Goal: Task Accomplishment & Management: Manage account settings

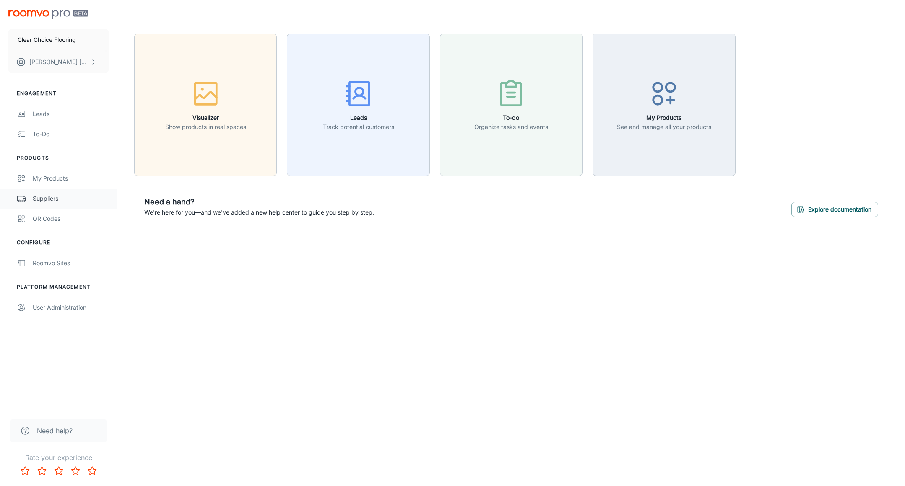
click at [48, 197] on div "Suppliers" at bounding box center [71, 198] width 76 height 9
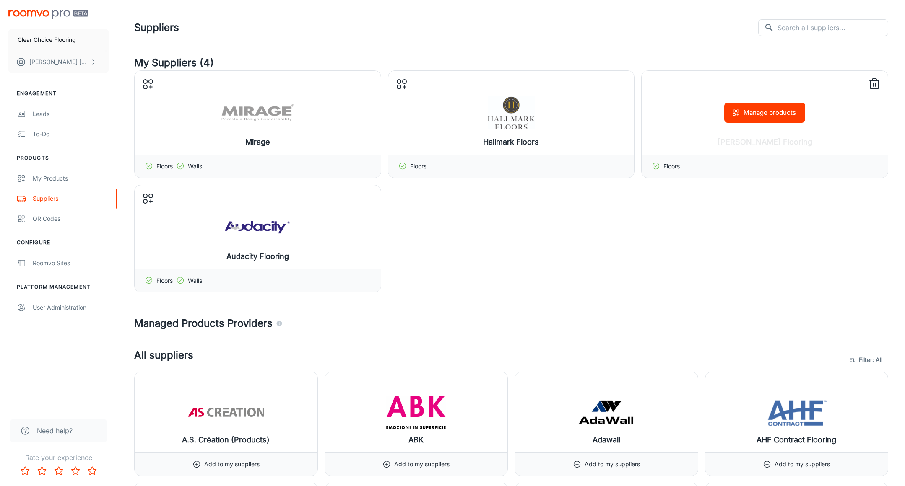
click at [875, 86] on icon at bounding box center [873, 84] width 13 height 13
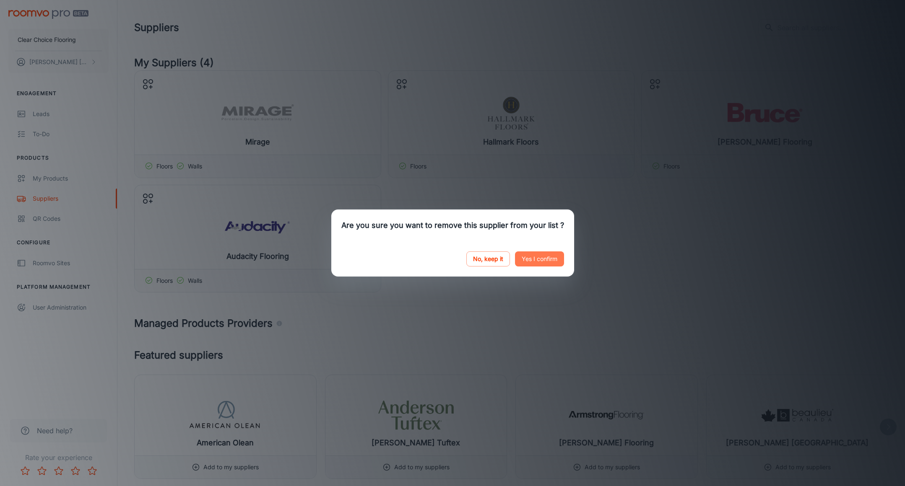
click at [535, 267] on button "Yes I confirm" at bounding box center [539, 259] width 49 height 15
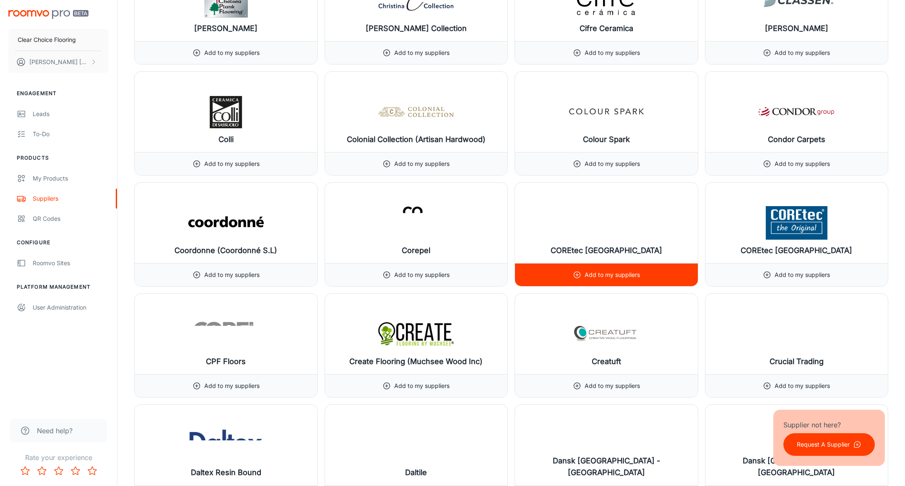
scroll to position [2475, 0]
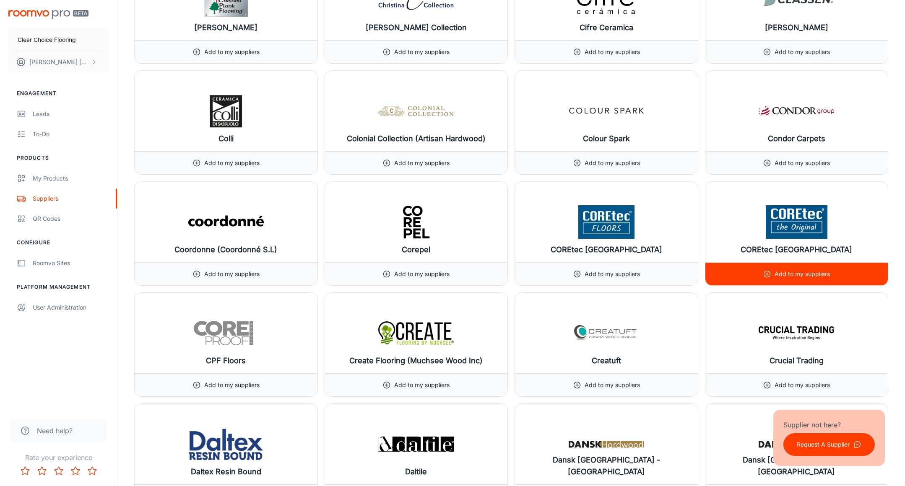
click at [797, 276] on p "Add to my suppliers" at bounding box center [801, 274] width 55 height 9
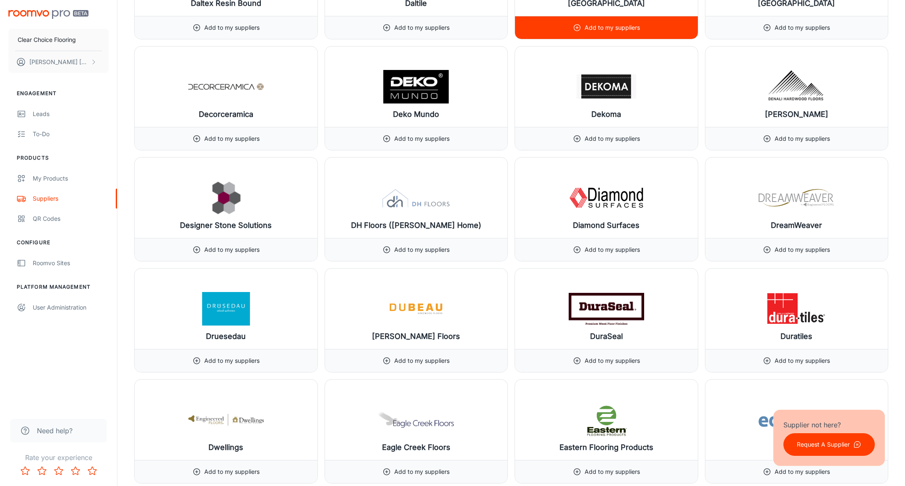
scroll to position [3060, 0]
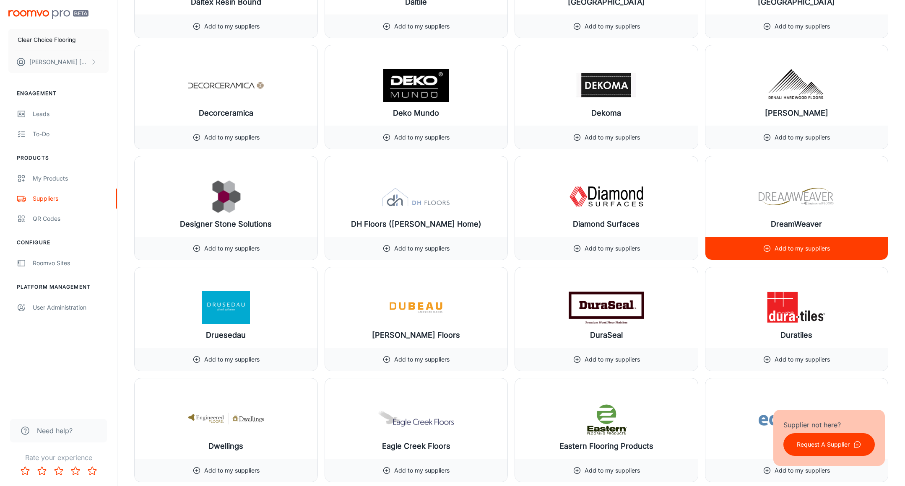
click at [788, 250] on p "Add to my suppliers" at bounding box center [801, 248] width 55 height 9
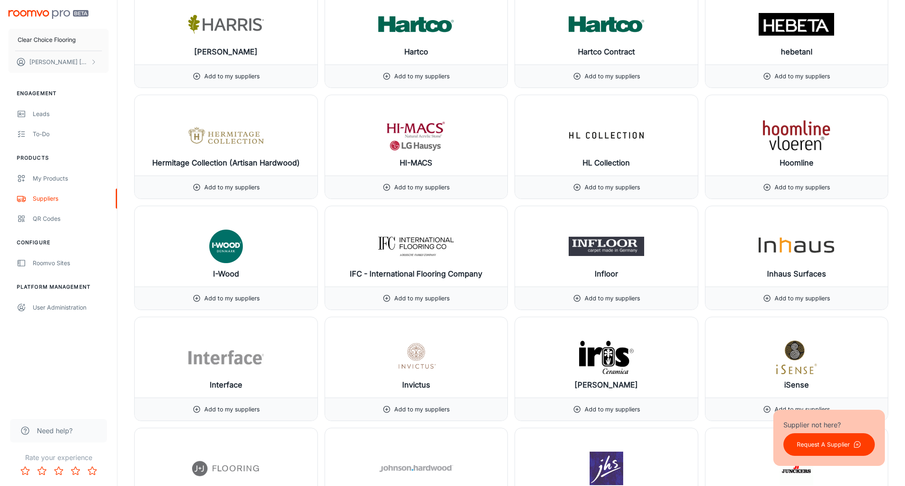
scroll to position [5011, 0]
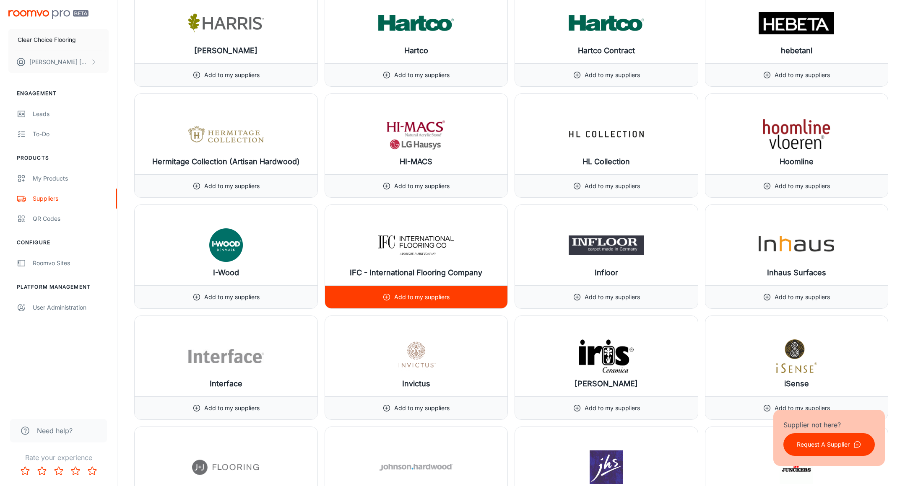
click at [427, 297] on p "Add to my suppliers" at bounding box center [421, 297] width 55 height 9
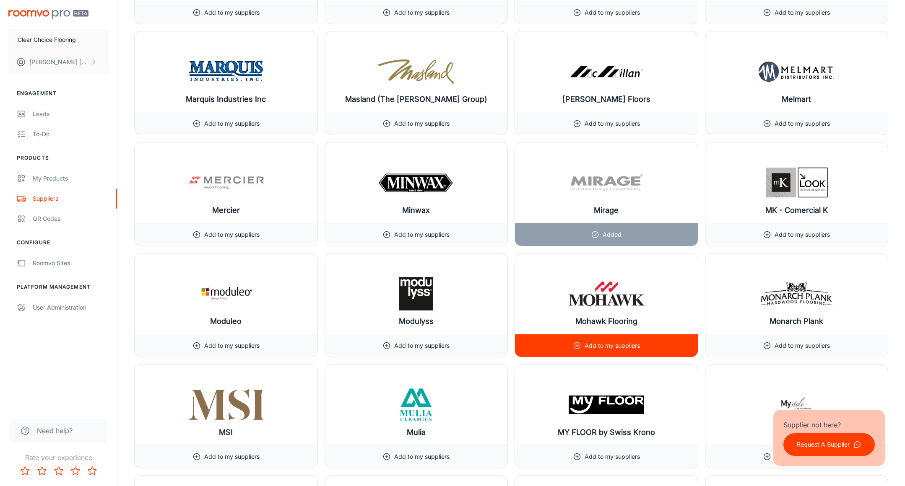
scroll to position [6742, 0]
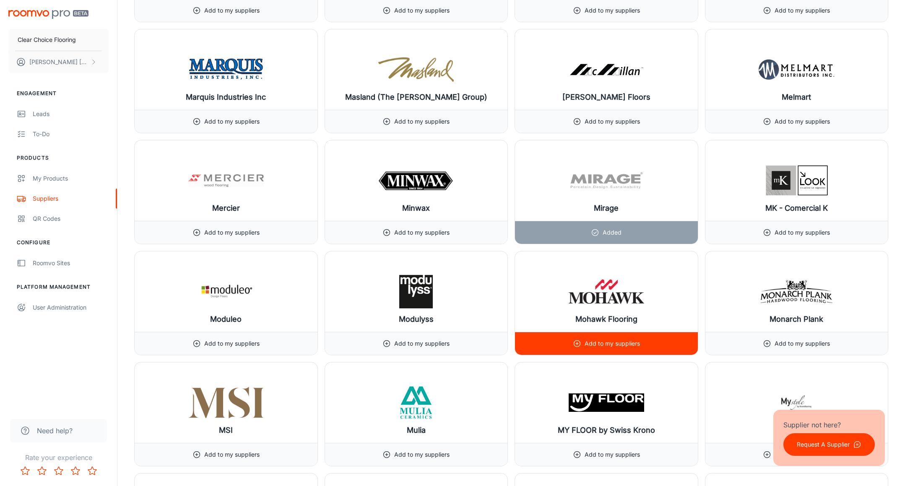
click at [606, 347] on p "Add to my suppliers" at bounding box center [611, 343] width 55 height 9
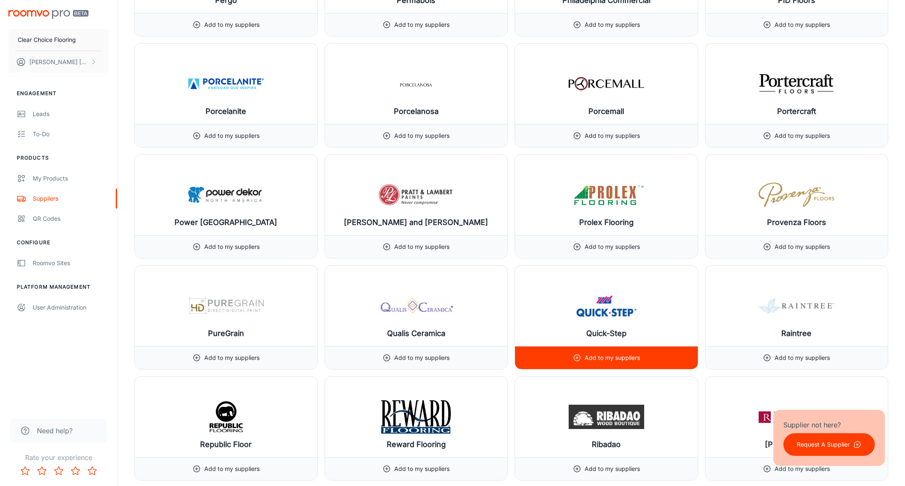
scroll to position [8176, 0]
click at [598, 355] on p "Add to my suppliers" at bounding box center [611, 357] width 55 height 9
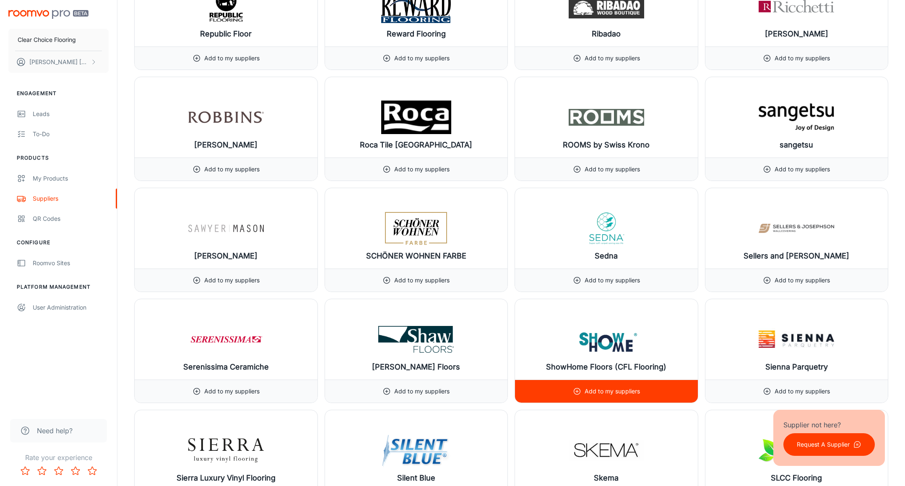
scroll to position [8588, 0]
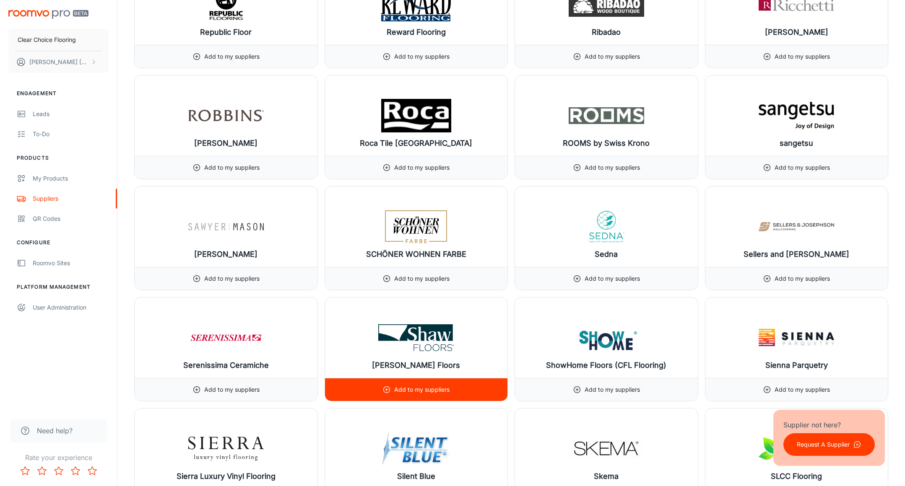
click at [441, 388] on p "Add to my suppliers" at bounding box center [421, 389] width 55 height 9
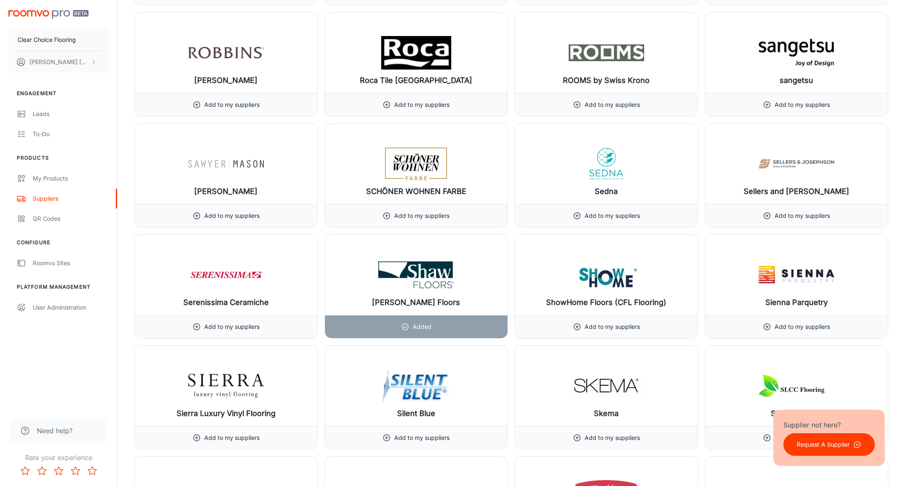
scroll to position [8652, 0]
click at [406, 326] on p "Remove or update?" at bounding box center [416, 326] width 54 height 9
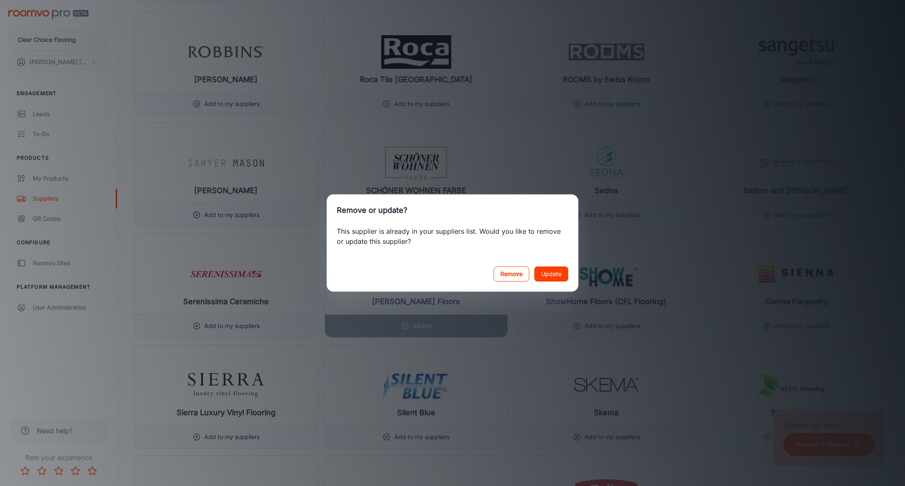
click at [511, 272] on button "Remove" at bounding box center [511, 274] width 36 height 15
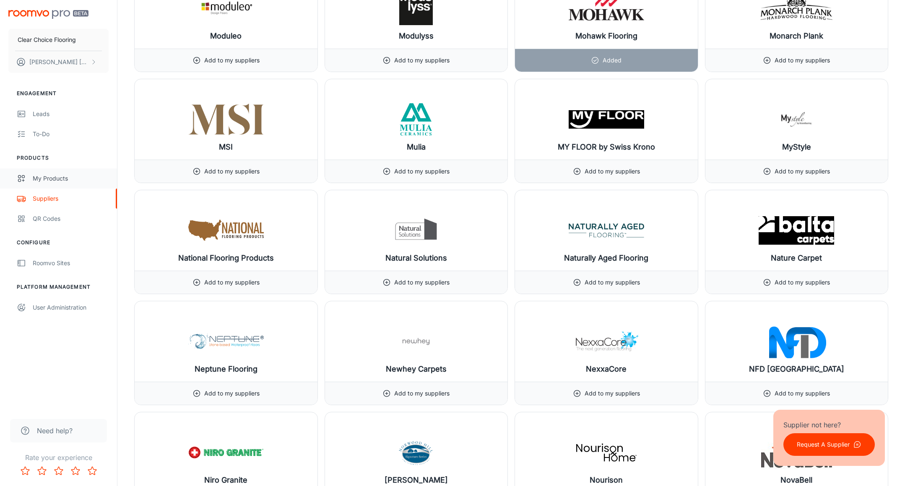
scroll to position [7127, 0]
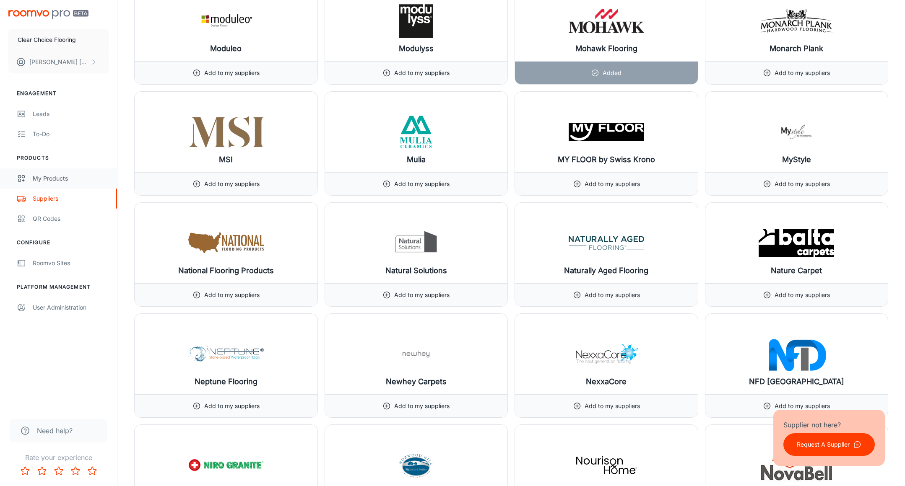
click at [60, 179] on div "My Products" at bounding box center [71, 178] width 76 height 9
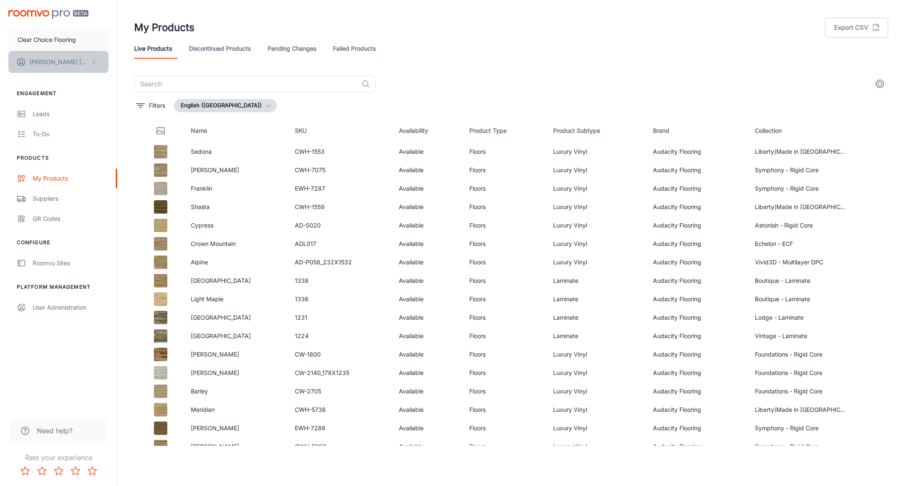
click at [86, 62] on button "[PERSON_NAME]" at bounding box center [58, 62] width 100 height 22
click at [88, 61] on div at bounding box center [452, 243] width 905 height 486
click at [397, 203] on td "Available" at bounding box center [427, 207] width 71 height 18
